Goal: Task Accomplishment & Management: Complete application form

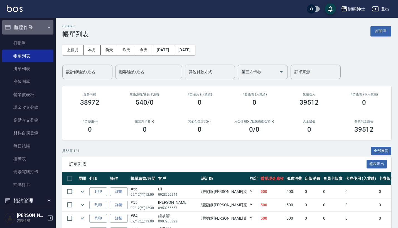
click at [41, 25] on button "櫃檯作業" at bounding box center [27, 27] width 51 height 14
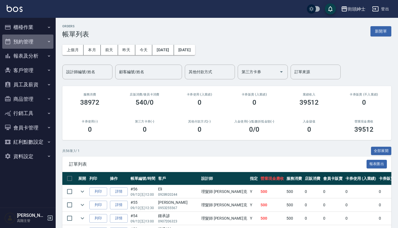
click at [37, 41] on button "預約管理" at bounding box center [27, 42] width 51 height 14
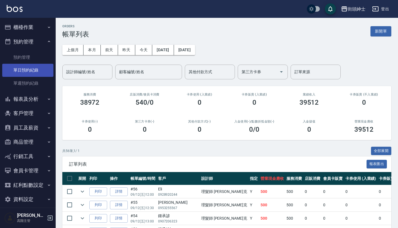
click at [32, 70] on link "單日預約紀錄" at bounding box center [27, 70] width 51 height 13
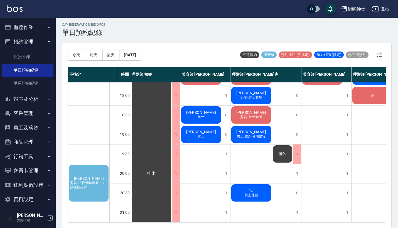
scroll to position [1, 0]
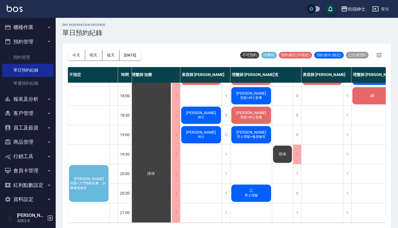
click at [88, 177] on span "[PERSON_NAME]" at bounding box center [89, 179] width 32 height 4
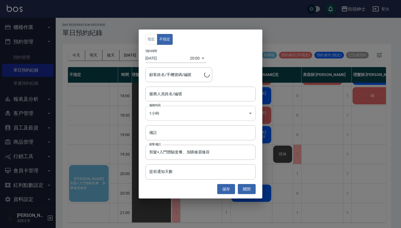
type input "[PERSON_NAME]/0911197180"
click at [189, 93] on input "服務人員姓名/編號" at bounding box center [200, 94] width 105 height 10
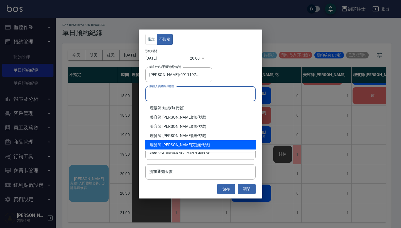
click at [174, 145] on span "理髮師 [PERSON_NAME]克" at bounding box center [173, 145] width 46 height 6
type input "理髮師 [PERSON_NAME](無代號)"
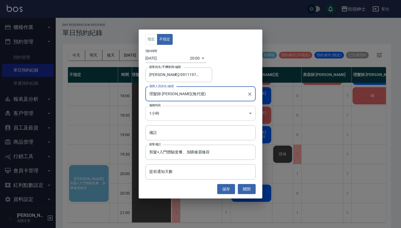
click at [173, 112] on body "街頭紳士 登出 櫃檯作業 打帳單 帳單列表 掛單列表 座位開單 營業儀表板 現金收支登錄 高階收支登錄 材料自購登錄 每日結帳 排班表 現場電腦打卡 掃碼打卡…" at bounding box center [200, 114] width 401 height 230
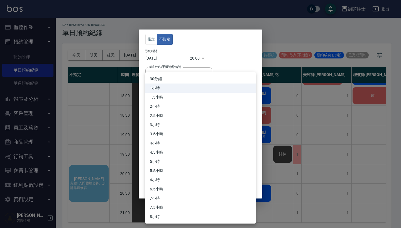
click at [176, 76] on li "30分鐘" at bounding box center [200, 78] width 110 height 9
type input "1"
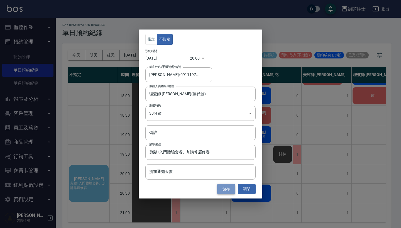
click at [223, 190] on button "儲存" at bounding box center [226, 189] width 18 height 10
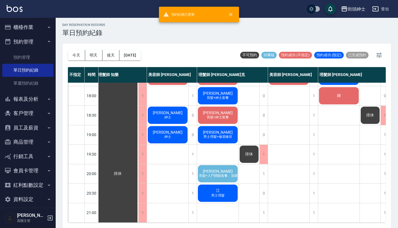
click at [217, 169] on span "[PERSON_NAME]" at bounding box center [218, 171] width 32 height 4
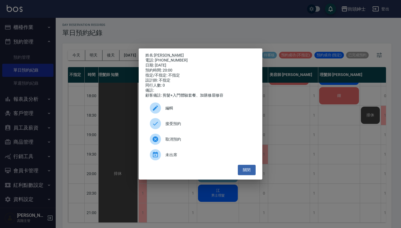
click at [197, 127] on span "接受預約" at bounding box center [209, 124] width 86 height 6
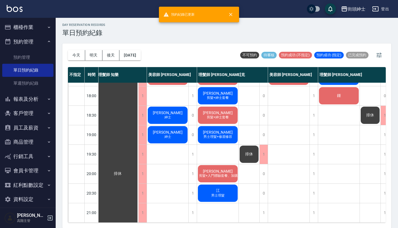
click at [223, 169] on span "[PERSON_NAME]" at bounding box center [218, 171] width 32 height 4
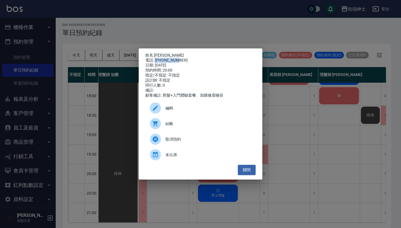
drag, startPoint x: 156, startPoint y: 59, endPoint x: 177, endPoint y: 59, distance: 21.7
click at [177, 59] on div "電話: [PHONE_NUMBER]" at bounding box center [200, 60] width 110 height 5
copy div "0911197180"
click at [110, 164] on div "姓名: [PERSON_NAME] 電話: [PHONE_NUMBER] 日期: [DATE] 預約時間: 20:00 指定/不指定: 不指定 設計師: 不指…" at bounding box center [200, 114] width 401 height 228
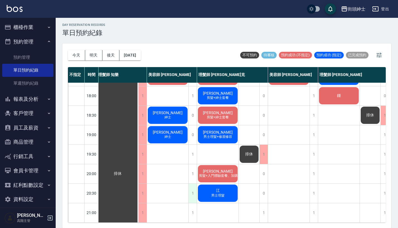
click at [193, 189] on div "1" at bounding box center [193, 193] width 8 height 19
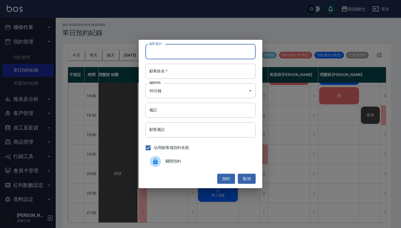
paste input "0911197180"
type input "0911197180"
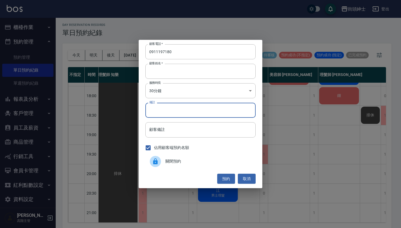
click at [171, 109] on input "備註" at bounding box center [200, 110] width 110 height 15
type input "b"
type input "入門＋修容"
click at [223, 177] on button "預約" at bounding box center [226, 179] width 18 height 10
